Goal: Check status: Check status

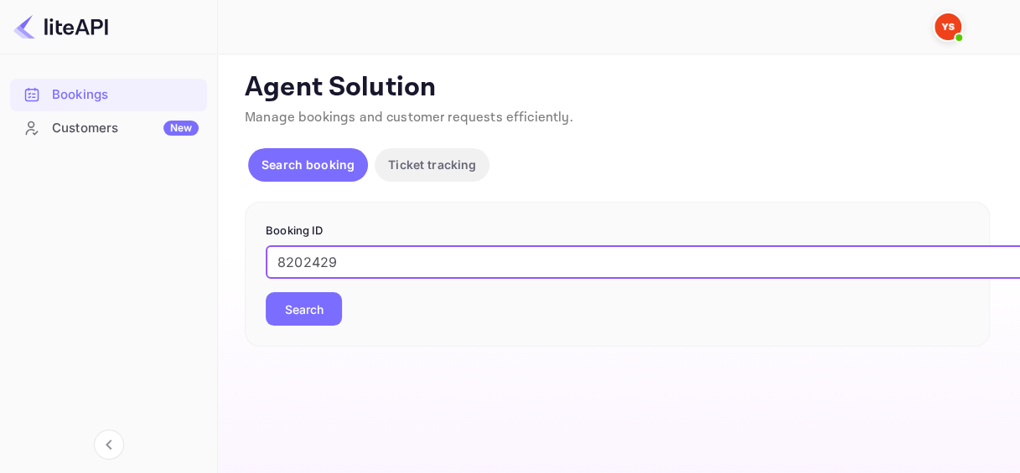
type input "8202429"
click at [306, 307] on button "Search" at bounding box center [304, 309] width 76 height 34
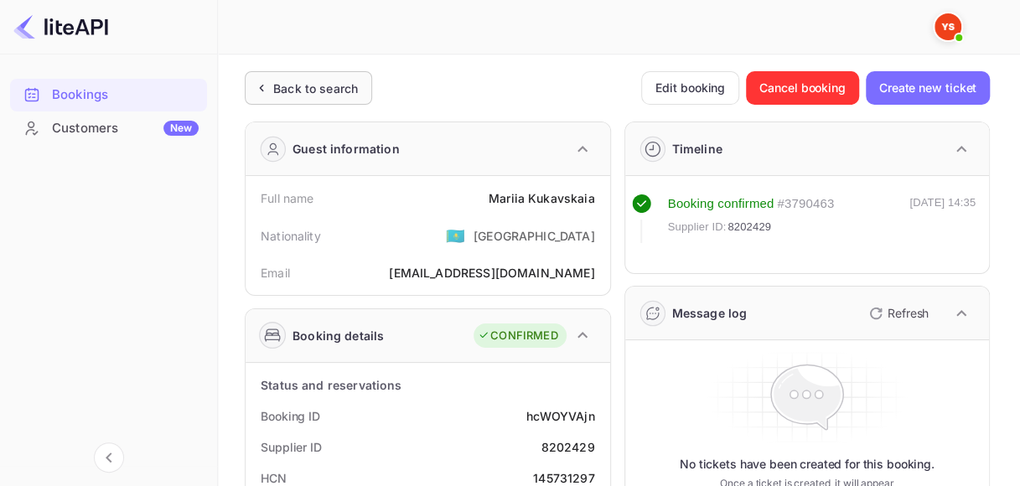
click at [308, 90] on div "Back to search" at bounding box center [315, 89] width 85 height 18
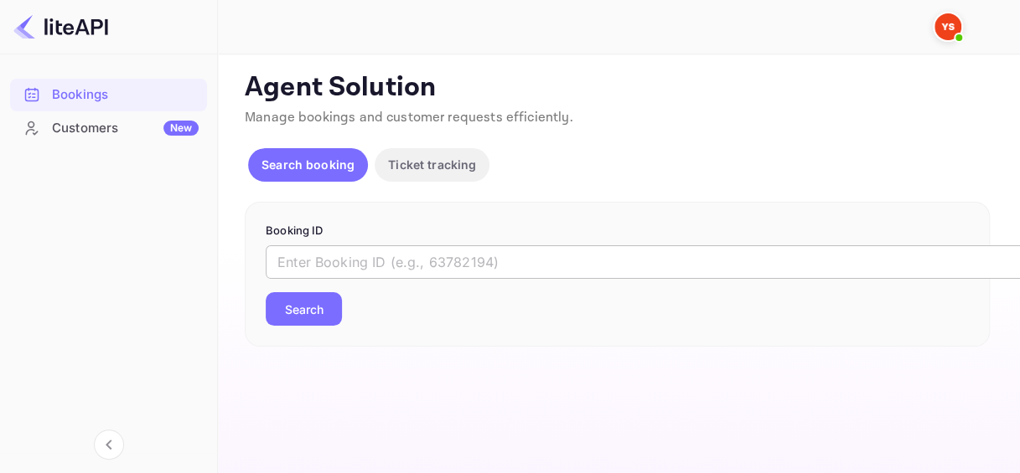
click at [370, 254] on input "text" at bounding box center [685, 263] width 838 height 34
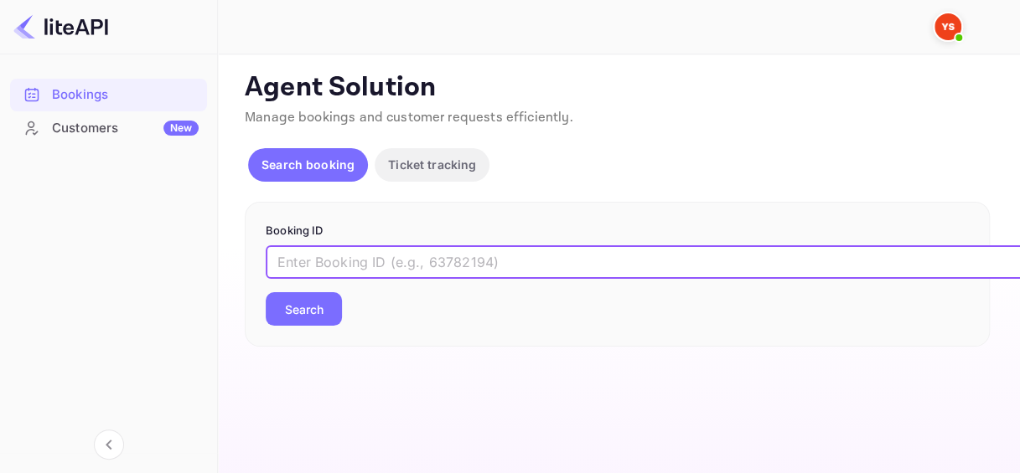
paste input "8202429"
type input "8202429"
click at [266, 292] on button "Search" at bounding box center [304, 309] width 76 height 34
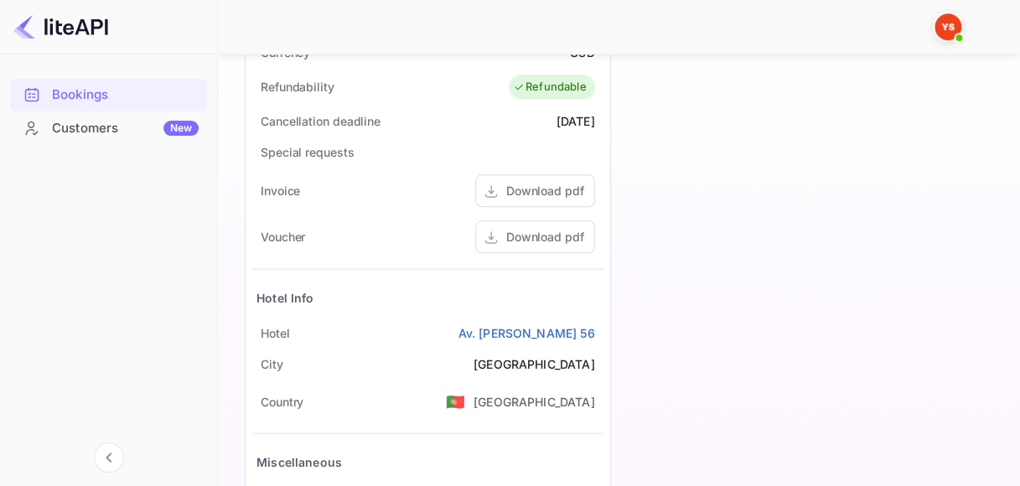
scroll to position [754, 0]
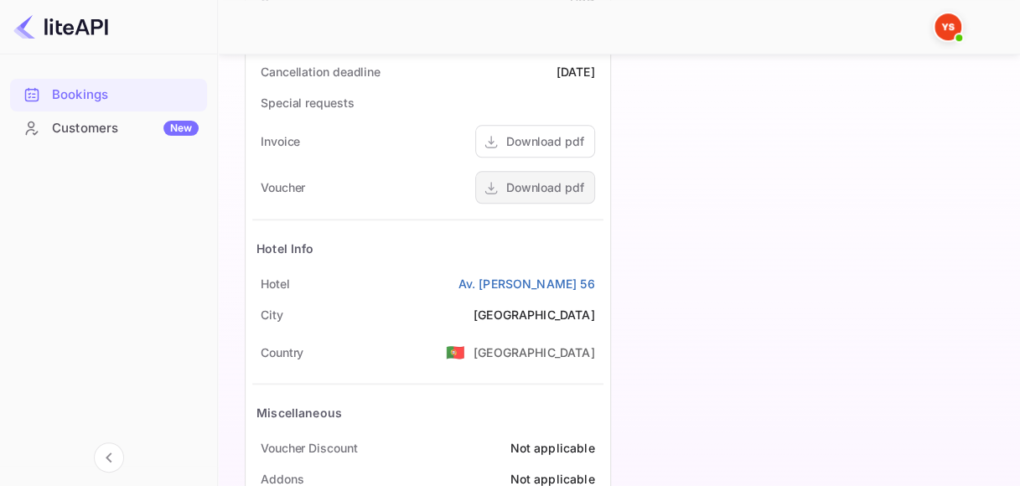
click at [537, 192] on div "Download pdf" at bounding box center [545, 187] width 78 height 18
